Goal: Navigation & Orientation: Understand site structure

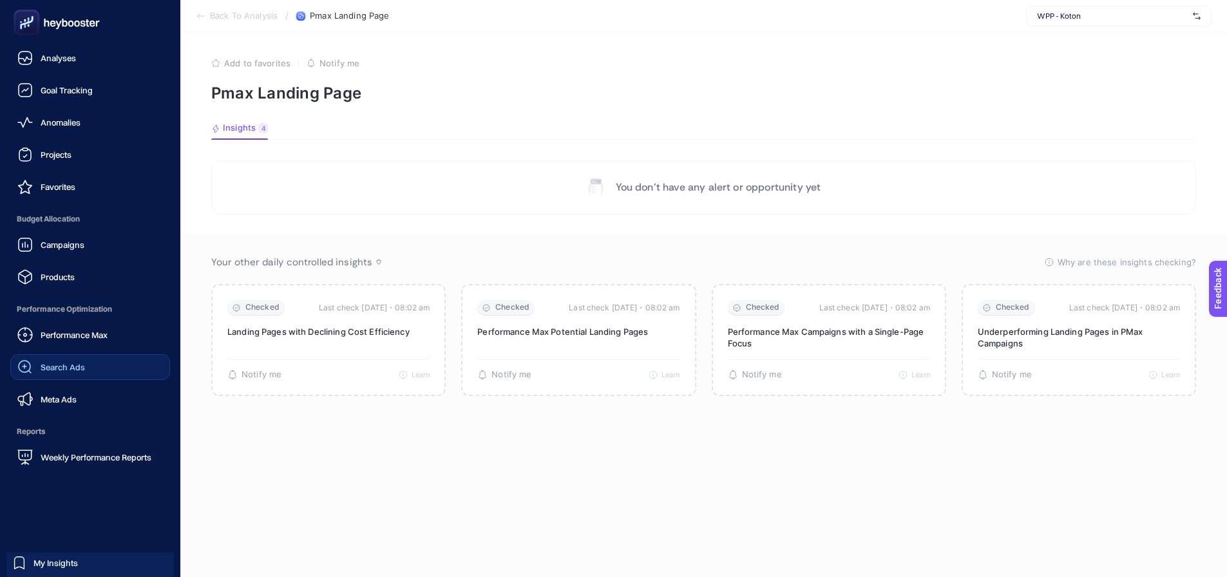
click at [44, 356] on link "Search Ads" at bounding box center [90, 367] width 160 height 26
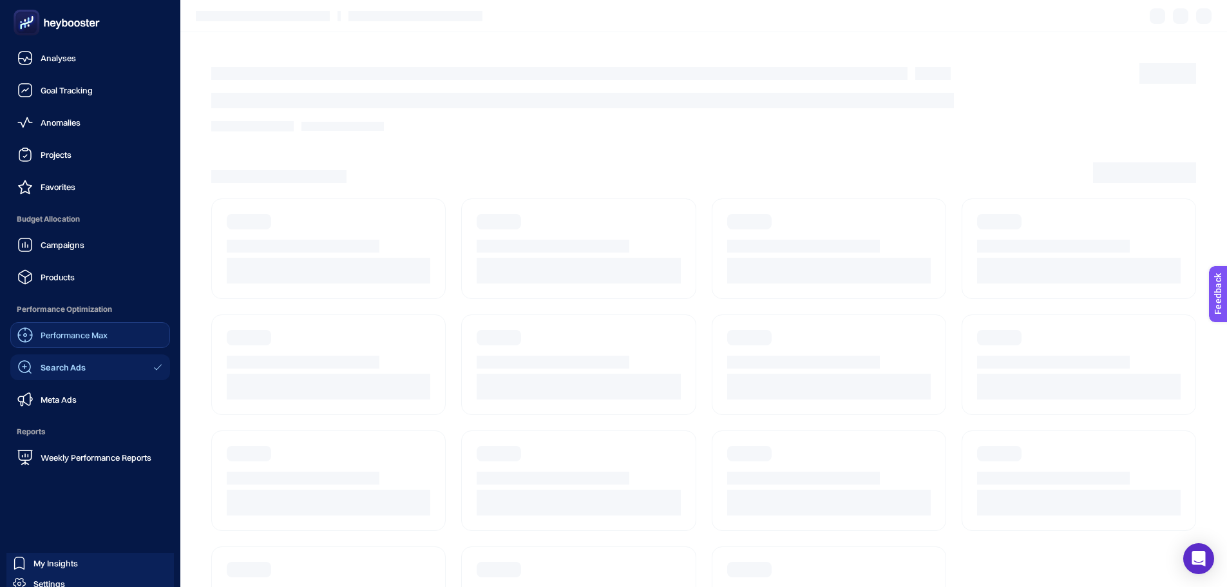
click at [44, 341] on div "Performance Max" at bounding box center [62, 334] width 90 height 15
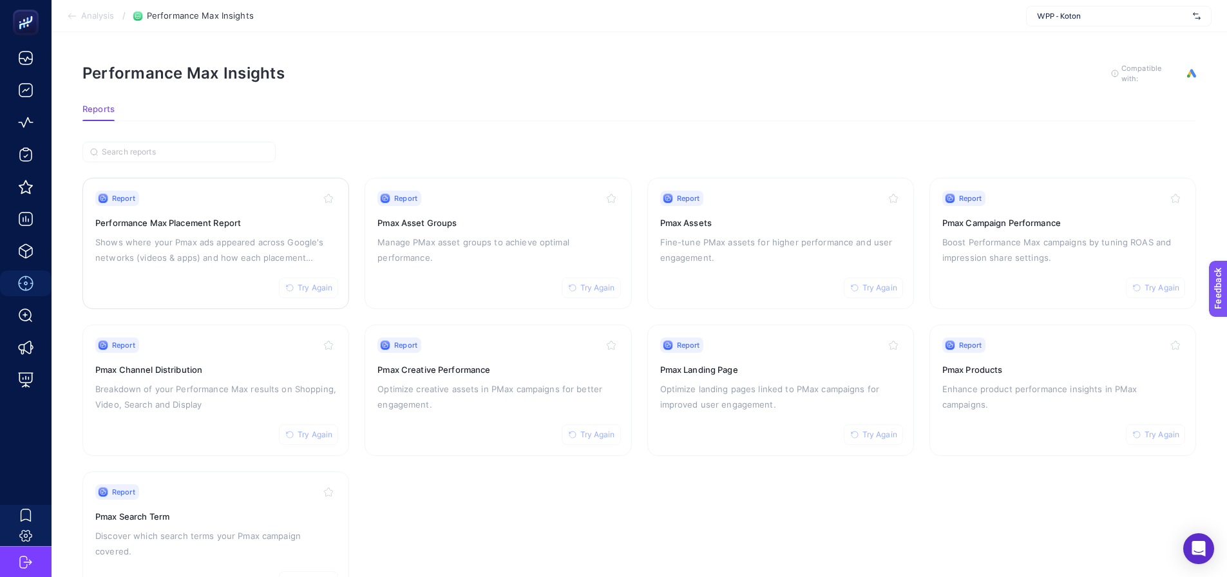
click at [209, 240] on p "Shows where your Pmax ads appeared across Google's networks (videos & apps) and…" at bounding box center [215, 249] width 241 height 31
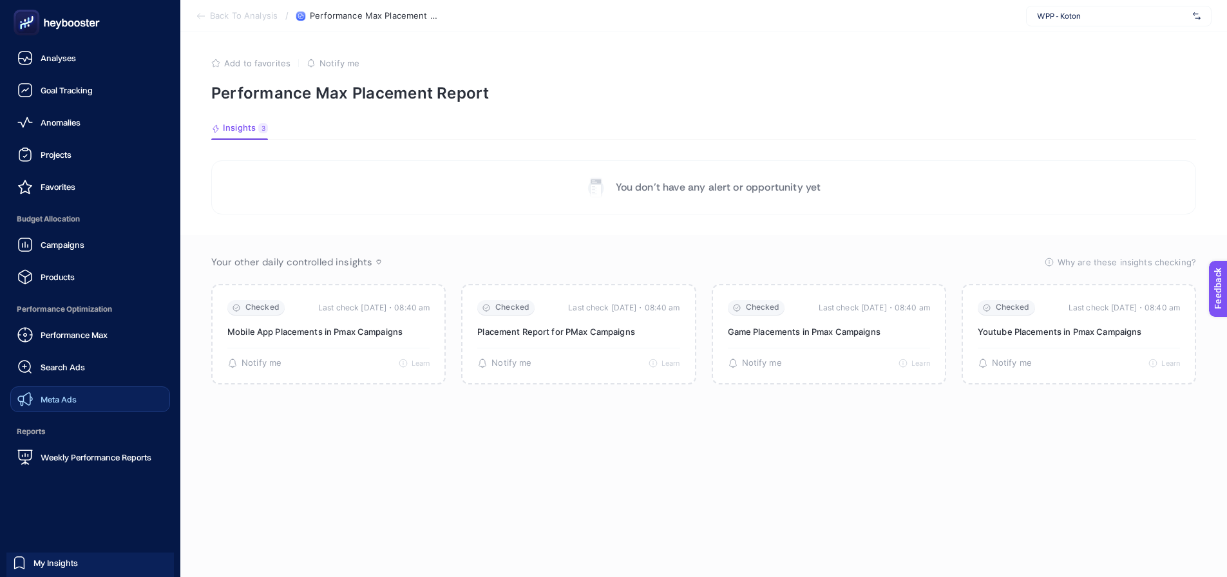
click at [61, 400] on span "Meta Ads" at bounding box center [59, 399] width 36 height 10
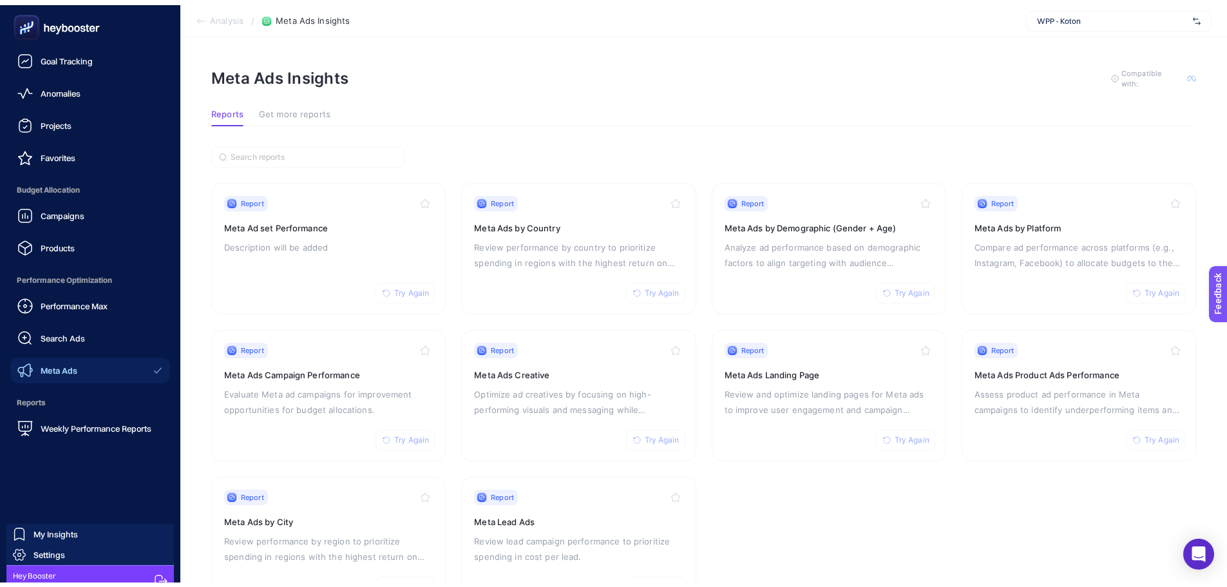
scroll to position [48, 0]
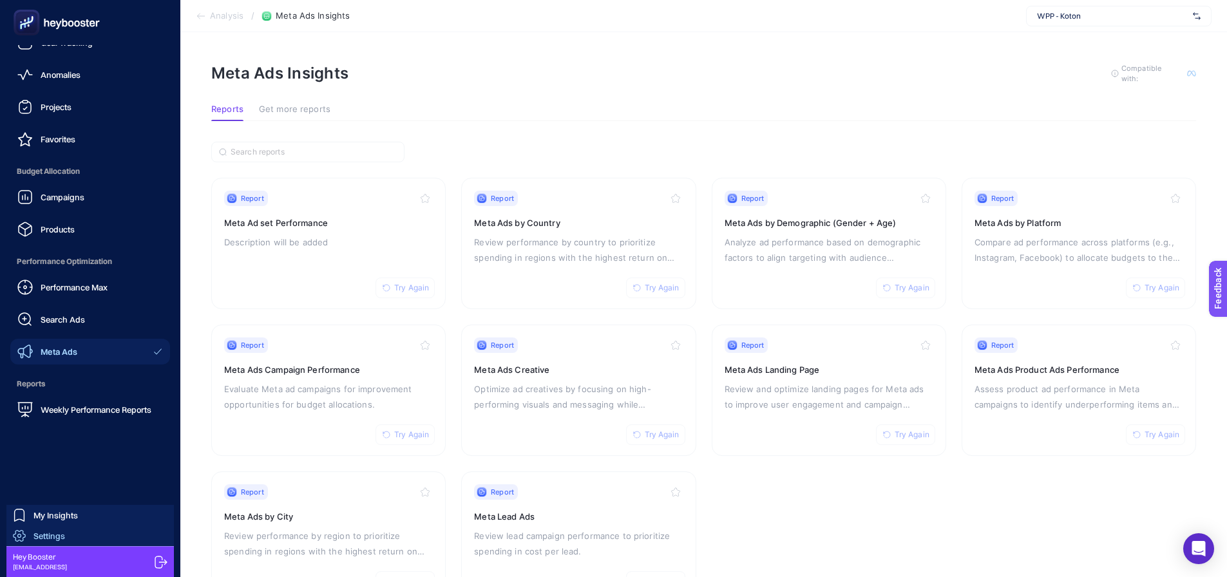
click at [36, 537] on span "Settings" at bounding box center [49, 536] width 32 height 10
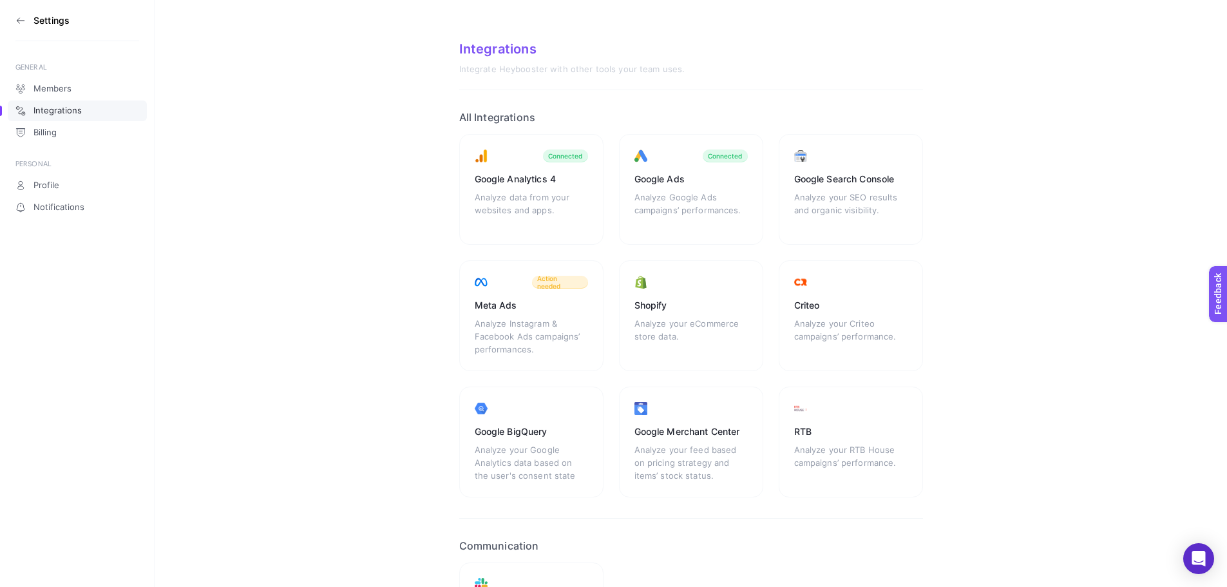
click at [15, 19] on aside "Settings GENERAL Members Integrations Billing PERSONAL Profile Notifications" at bounding box center [77, 293] width 155 height 587
click at [19, 19] on icon at bounding box center [20, 20] width 10 height 10
